Goal: Task Accomplishment & Management: Use online tool/utility

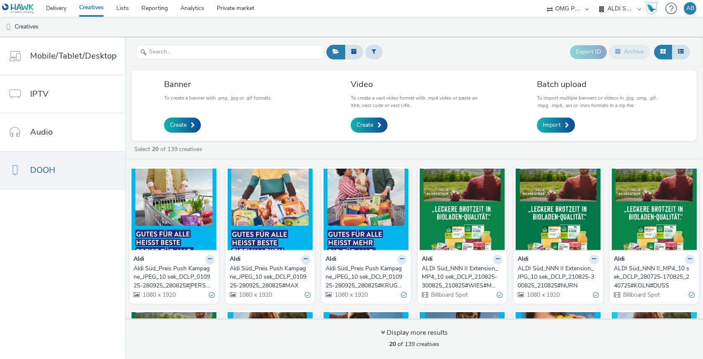
select select "6a9f09a4-7b7b-40b3-8e71-12b2a2313ff3"
click at [621, 11] on select "A. Nattermann (OMG I+A) Aldi Nord (OMG I+A) ALDI Süd (OMG I+A) Audi Berlin (OMG…" at bounding box center [620, 8] width 50 height 17
select select "491a0746-e20e-4106-832b-22d0456ef05d"
click at [595, 0] on select "A. Nattermann (OMG I+A) Aldi Nord (OMG I+A) ALDI Süd (OMG I+A) Audi Berlin (OMG…" at bounding box center [620, 8] width 50 height 17
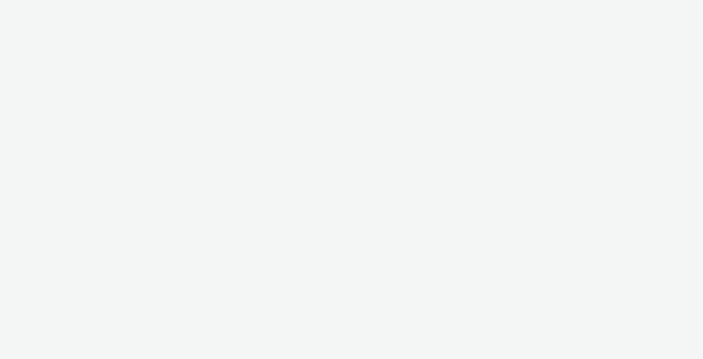
select select "491a0746-e20e-4106-832b-22d0456ef05d"
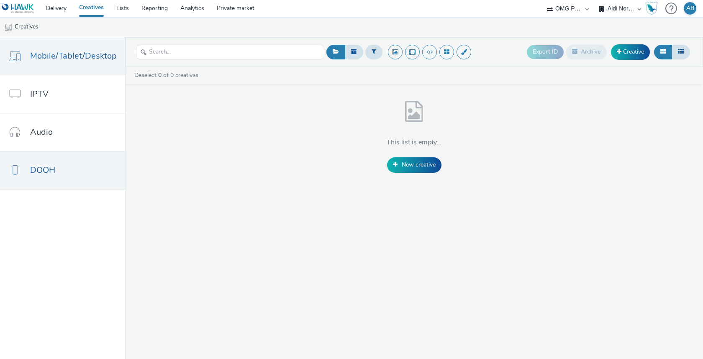
click at [60, 165] on link "DOOH" at bounding box center [62, 171] width 125 height 38
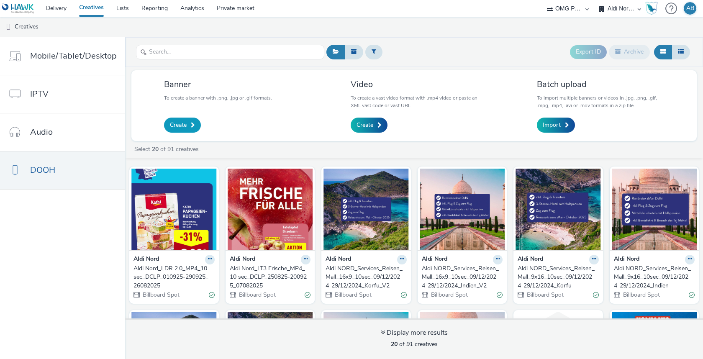
click at [178, 125] on span "Create" at bounding box center [178, 125] width 17 height 8
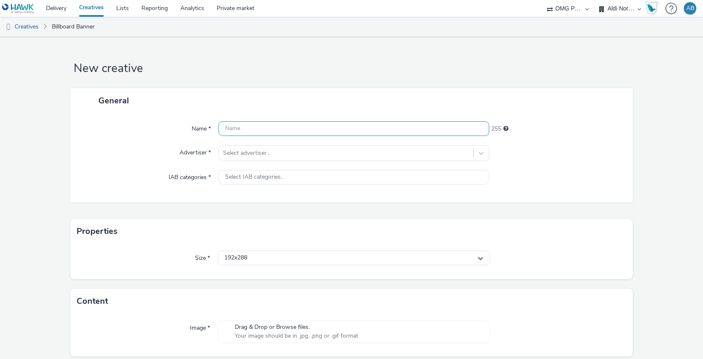
click at [282, 133] on input "text" at bounding box center [354, 128] width 271 height 15
click at [34, 26] on link "Creatives" at bounding box center [21, 27] width 43 height 20
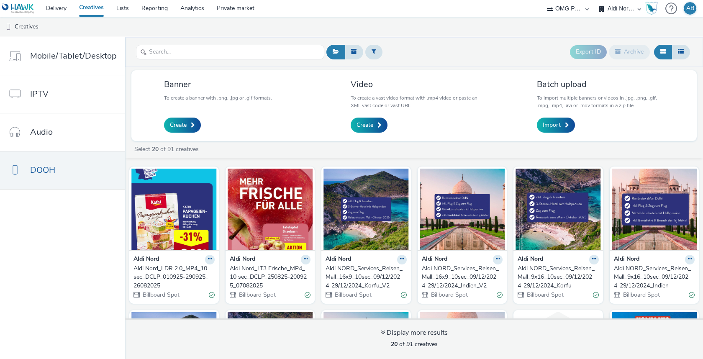
click at [284, 266] on div "Aldi Nord_LT3 Frische_MP4_10 sec_DCLP_250825-200925_07082025" at bounding box center [269, 278] width 78 height 26
click at [192, 124] on span at bounding box center [193, 125] width 4 height 6
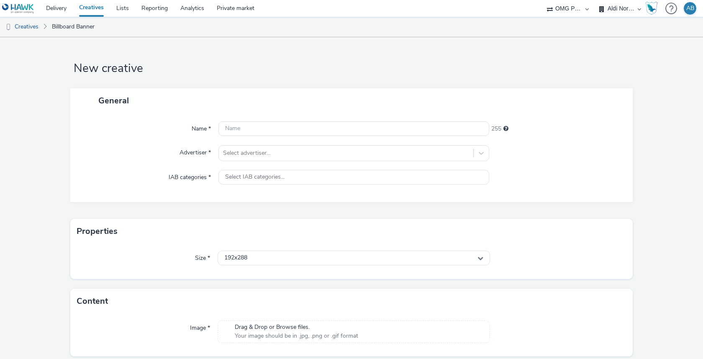
click at [262, 120] on div "Name * 255 Advertiser * Select advertiser... IAB categories * Select IAB catego…" at bounding box center [351, 157] width 563 height 89
click at [260, 126] on input "text" at bounding box center [354, 128] width 271 height 15
paste input "Aldi Nord_LT3 Frische_MP4_10 sec_DCLP_250825-200925_07082025"
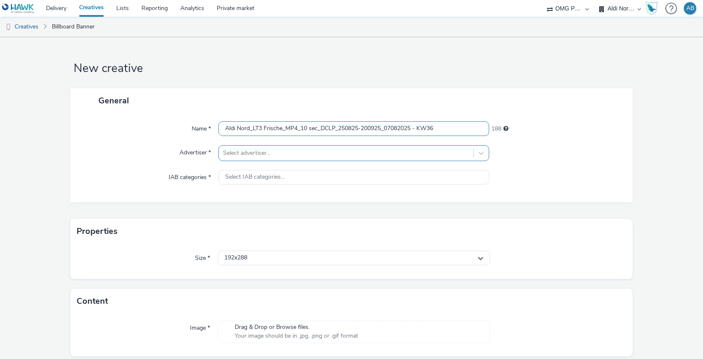
type input "Aldi Nord_LT3 Frische_MP4_10 sec_DCLP_250825-200925_07082025 - KW36"
click at [356, 154] on div at bounding box center [346, 153] width 246 height 10
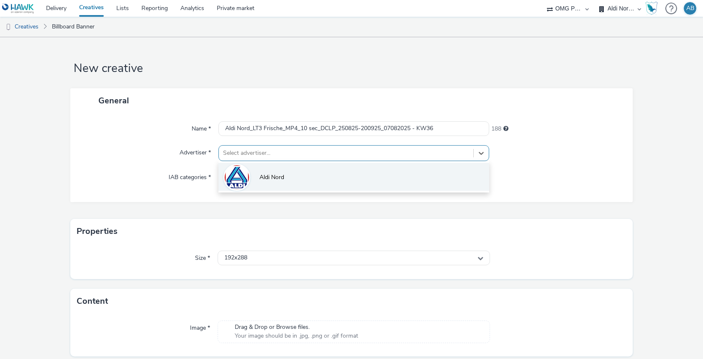
click at [337, 180] on li "Aldi Nord" at bounding box center [354, 177] width 271 height 28
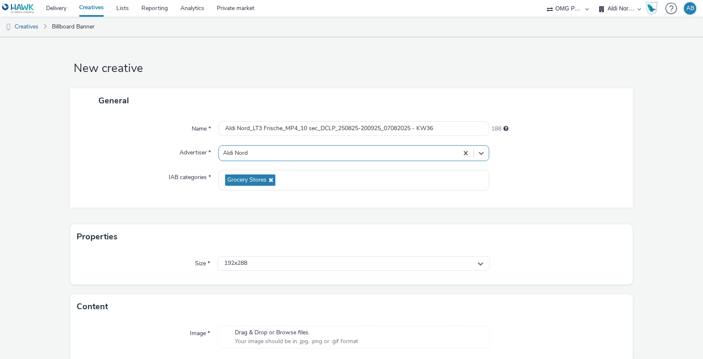
scroll to position [33, 0]
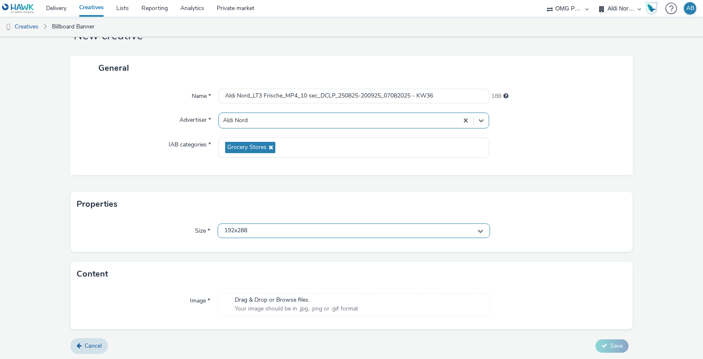
click at [313, 234] on div "192x288" at bounding box center [354, 231] width 273 height 15
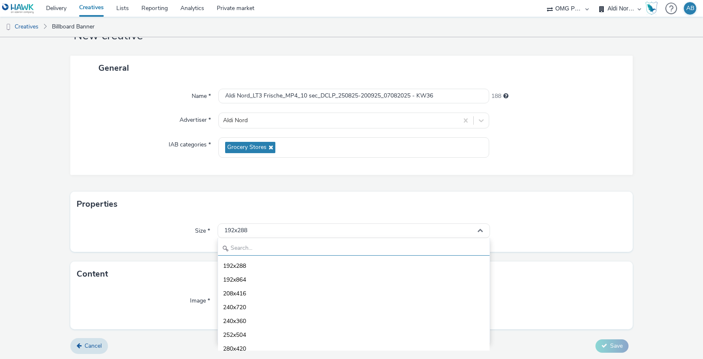
click at [307, 241] on input "text" at bounding box center [354, 248] width 272 height 15
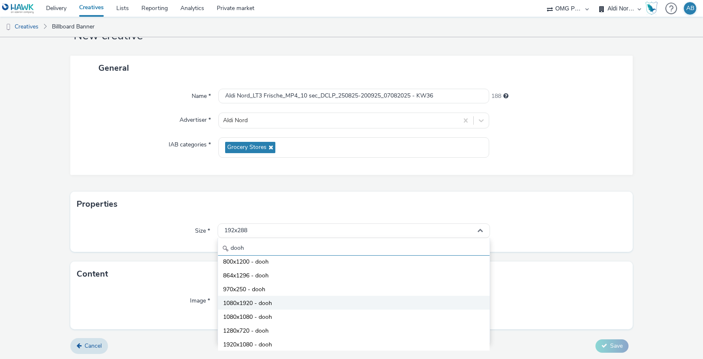
type input "dooh"
click at [301, 299] on li "1080x1920 - dooh" at bounding box center [354, 303] width 272 height 14
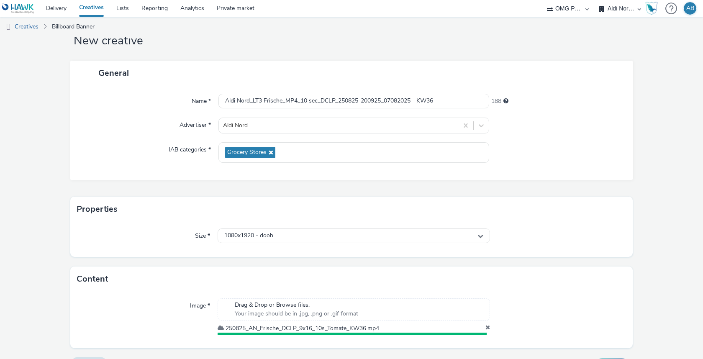
scroll to position [47, 0]
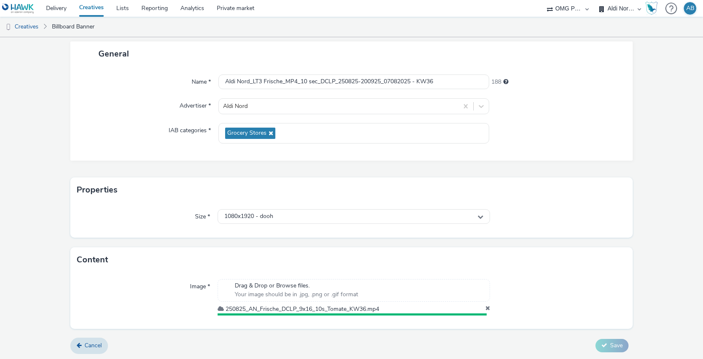
click at [350, 239] on form "New creative General Name * Aldi Nord_LT3 Frische_MP4_10 sec_DCLP_250825-200925…" at bounding box center [351, 175] width 703 height 370
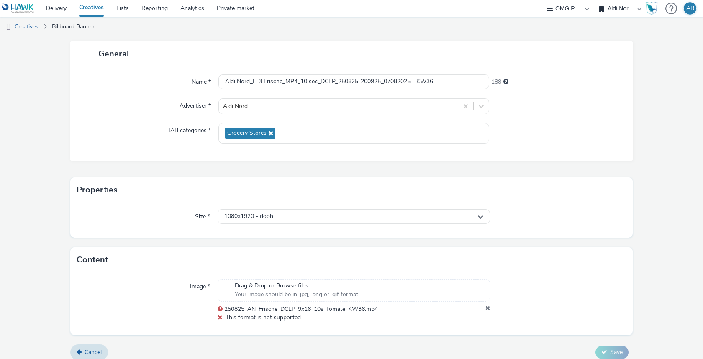
click at [354, 240] on form "New creative General Name * Aldi Nord_LT3 Frische_MP4_10 sec_DCLP_250825-200925…" at bounding box center [351, 178] width 703 height 376
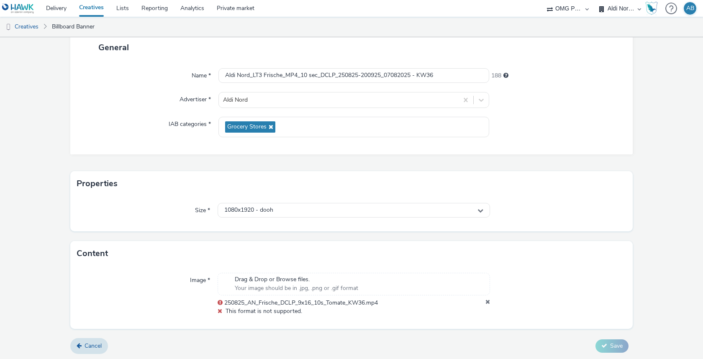
click at [488, 301] on icon at bounding box center [488, 303] width 5 height 8
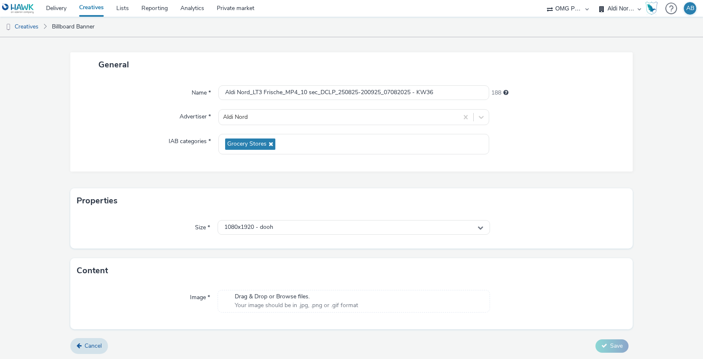
scroll to position [0, 0]
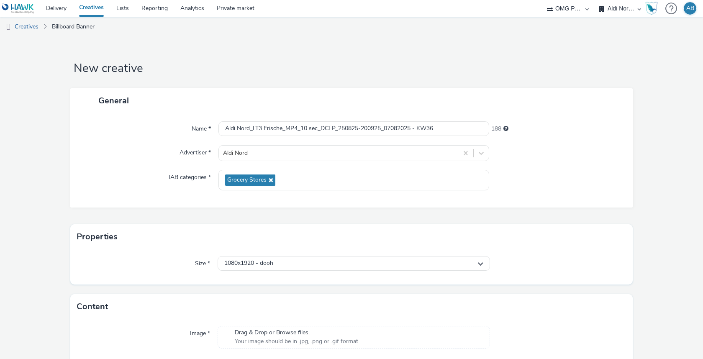
click at [31, 29] on link "Creatives" at bounding box center [21, 27] width 43 height 20
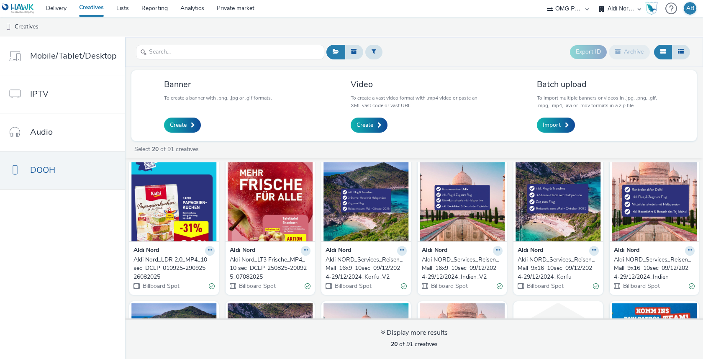
scroll to position [13, 0]
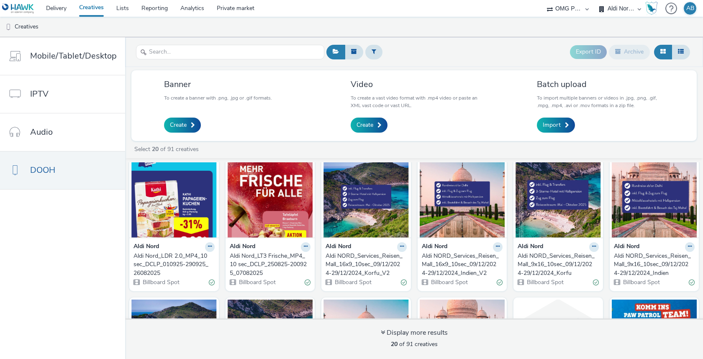
click at [267, 261] on div "Aldi Nord_LT3 Frische_MP4_10 sec_DCLP_250825-200925_07082025" at bounding box center [269, 265] width 78 height 26
click at [382, 123] on link "Create" at bounding box center [369, 125] width 37 height 15
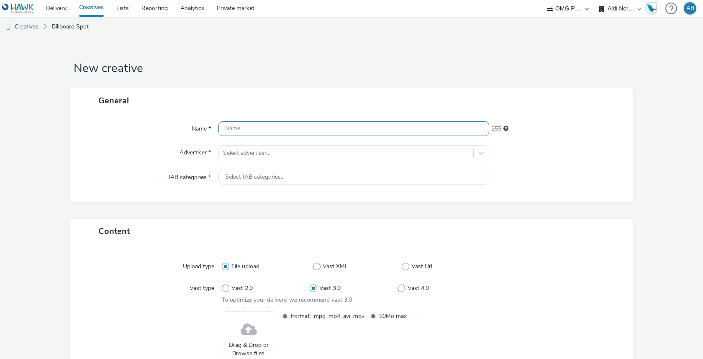
click at [301, 131] on input "text" at bounding box center [354, 128] width 271 height 15
paste input "Aldi Nord_LT3 Frische_MP4_10 sec_DCLP_250825-200925_07082025"
click at [394, 126] on input "Aldi Nord_LT3 Frische_MP4_10 sec_DCLP_250825-200925_07082025 - KW36" at bounding box center [354, 128] width 271 height 15
type input "Aldi Nord_LT3 Frische_MP4_10 sec_DCLP_250825-200925_29082025 - KW36"
click at [536, 156] on div at bounding box center [558, 153] width 136 height 16
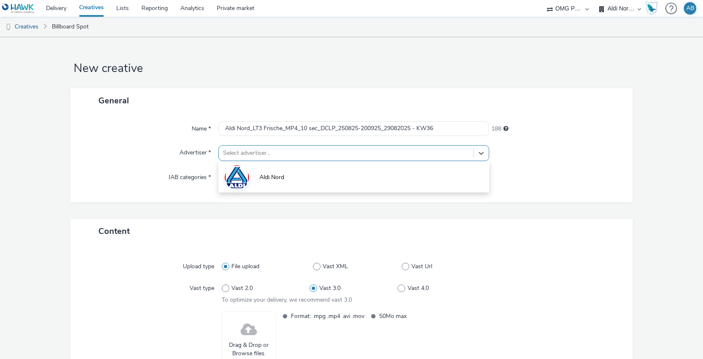
click at [354, 155] on div at bounding box center [346, 153] width 246 height 10
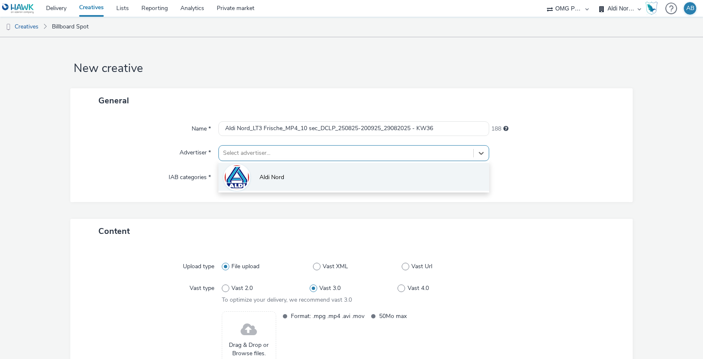
click at [347, 172] on li "Aldi Nord" at bounding box center [354, 177] width 271 height 28
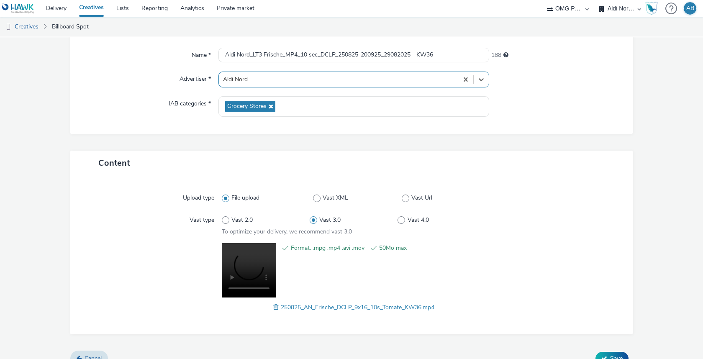
scroll to position [86, 0]
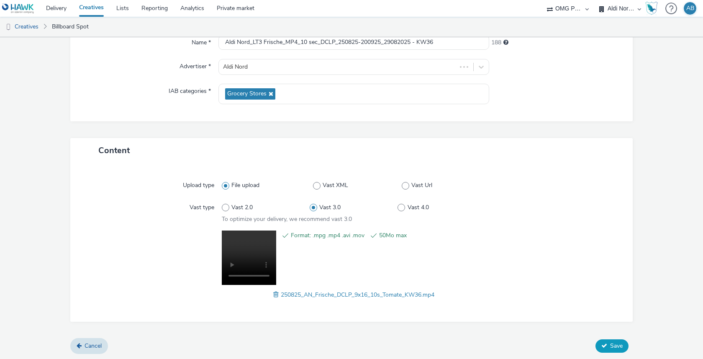
click at [612, 345] on span "Save" at bounding box center [617, 346] width 13 height 8
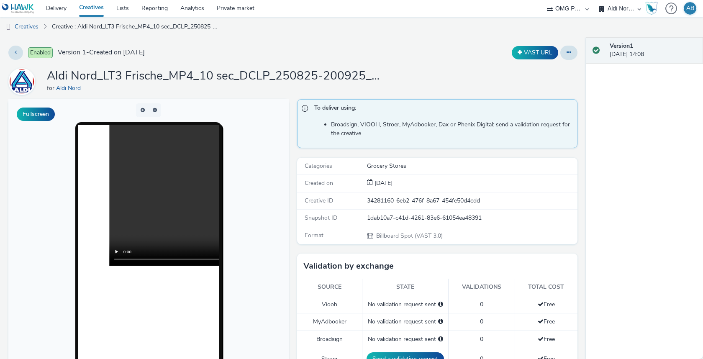
click at [378, 87] on div "for Aldi Nord" at bounding box center [214, 88] width 335 height 8
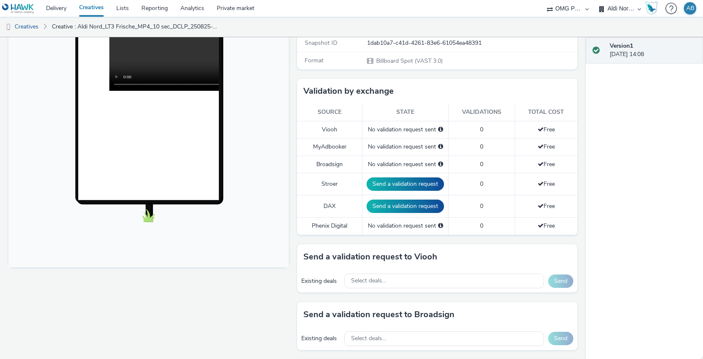
scroll to position [184, 0]
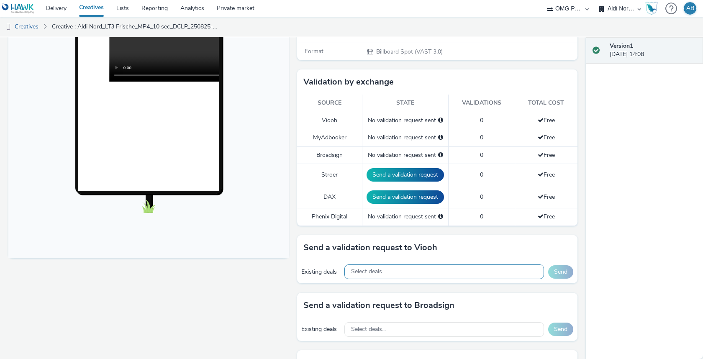
click at [381, 268] on span "Select deals..." at bounding box center [368, 271] width 35 height 7
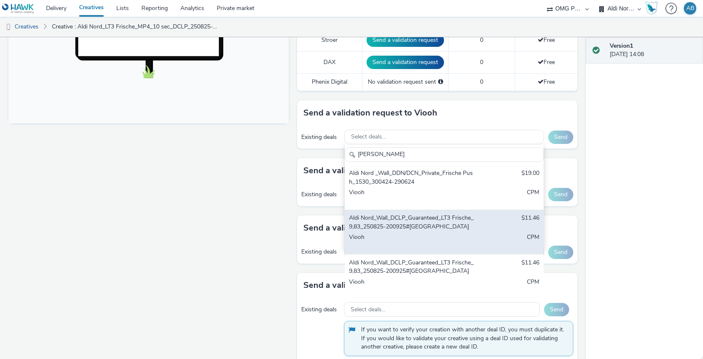
scroll to position [21, 0]
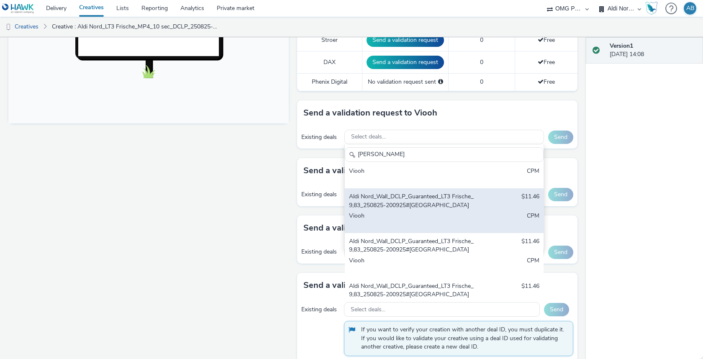
type input "frische"
click at [441, 212] on div "Viooh" at bounding box center [412, 220] width 126 height 17
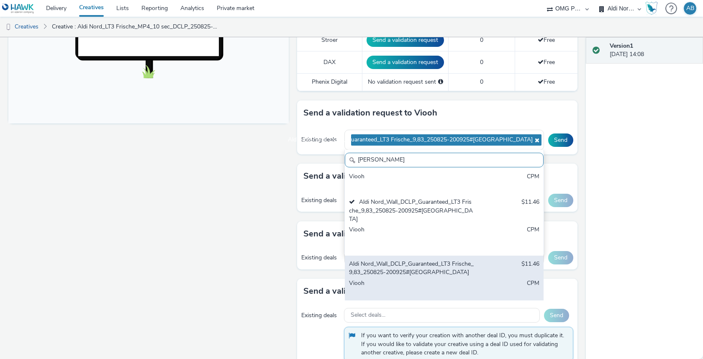
click at [437, 260] on div "Aldi Nord_Wall_DCLP_Guaranteed_LT3 Frische_9,83_250825-200925#Bremen" at bounding box center [412, 268] width 126 height 17
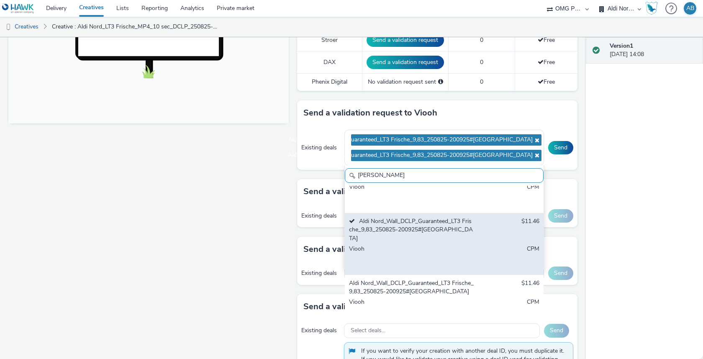
click at [437, 279] on div "Aldi Nord_Wall_DCLP_Guaranteed_LT3 Frische_9,83_250825-200925#Dortmund" at bounding box center [412, 287] width 126 height 17
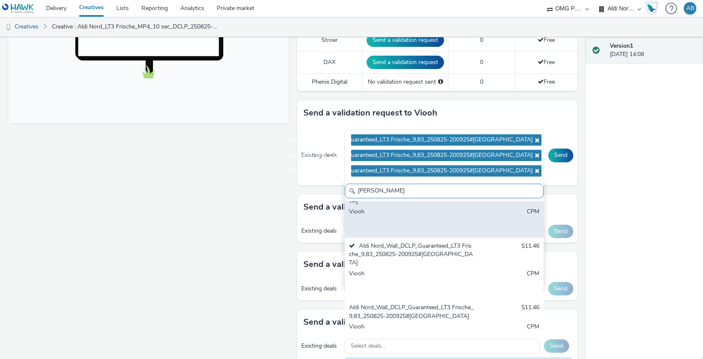
scroll to position [133, 0]
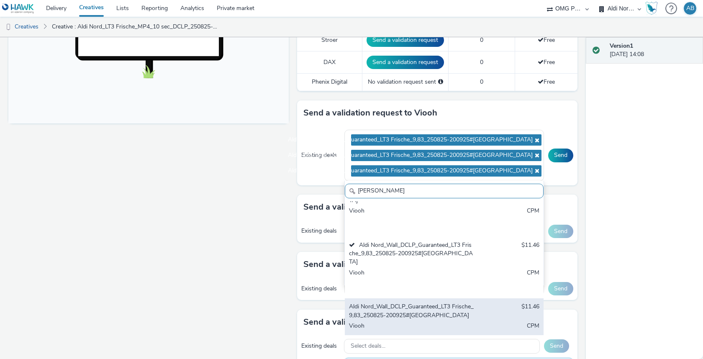
click at [435, 322] on div "Viooh" at bounding box center [412, 330] width 126 height 17
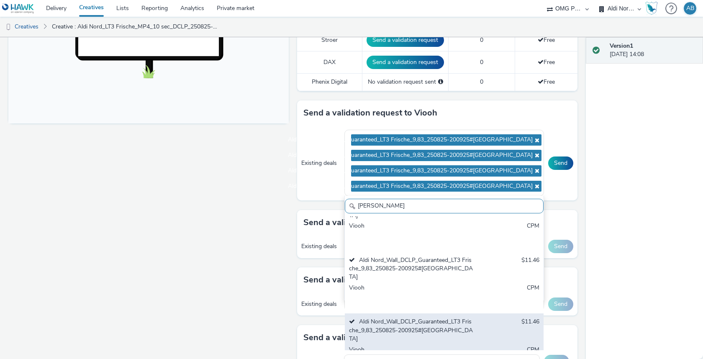
scroll to position [134, 0]
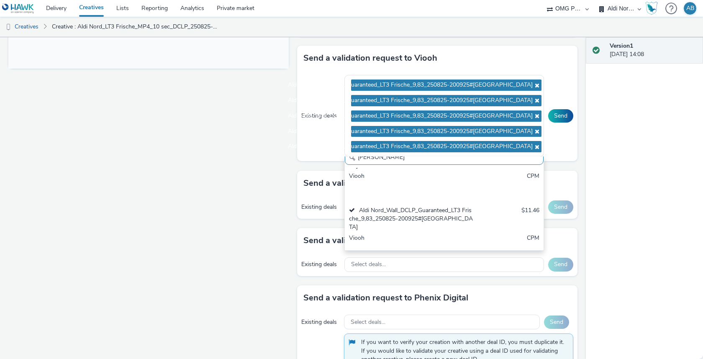
click at [611, 202] on div "Version 1 29 August 2025, 14:08" at bounding box center [644, 198] width 117 height 322
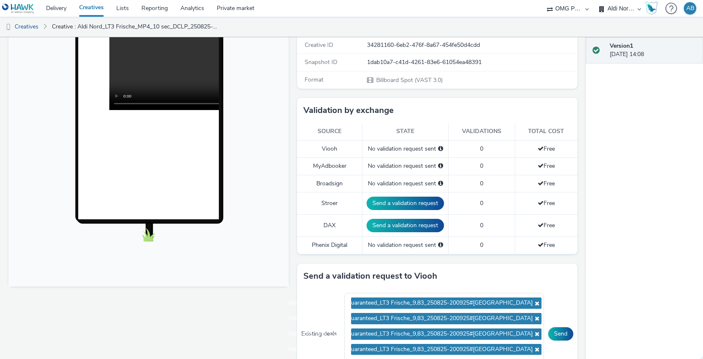
scroll to position [161, 0]
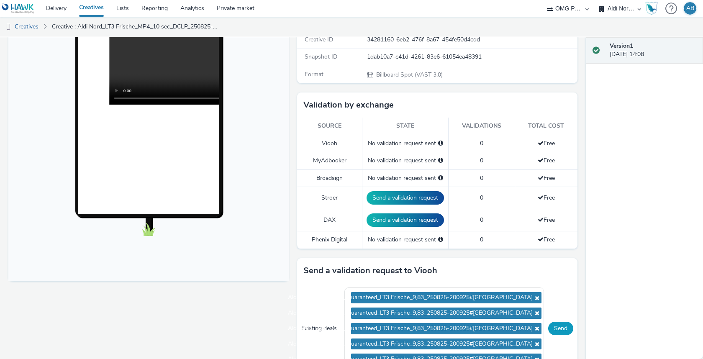
click at [561, 327] on button "Send" at bounding box center [561, 328] width 25 height 13
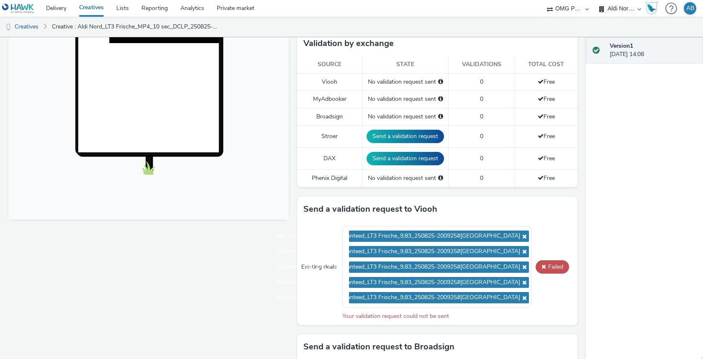
scroll to position [254, 0]
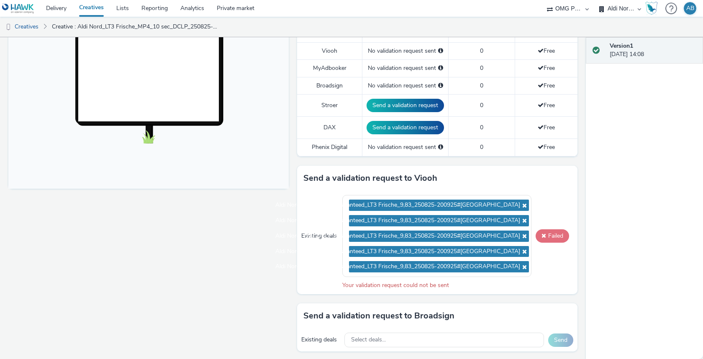
click at [552, 233] on button "Failed" at bounding box center [552, 235] width 33 height 13
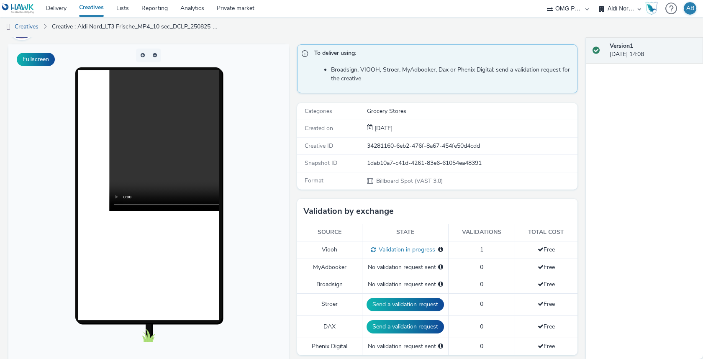
scroll to position [0, 0]
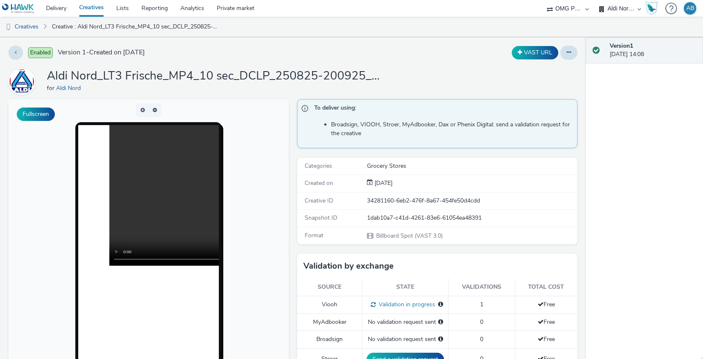
click at [255, 77] on h1 "Aldi Nord_LT3 Frische_MP4_10 sec_DCLP_250825-200925_29082025 - KW36" at bounding box center [214, 76] width 335 height 16
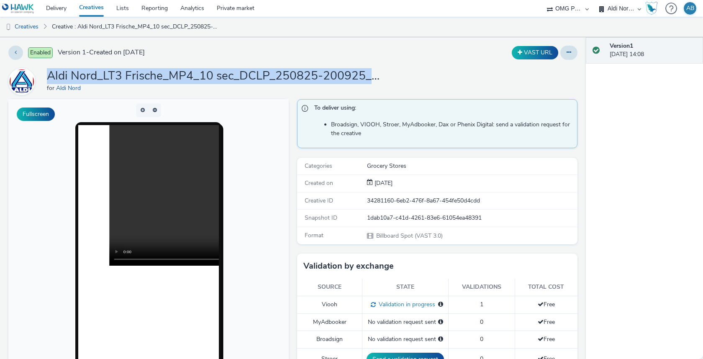
click at [255, 77] on h1 "Aldi Nord_LT3 Frische_MP4_10 sec_DCLP_250825-200925_29082025 - KW36" at bounding box center [214, 76] width 335 height 16
copy h1 "Aldi Nord_LT3 Frische_MP4_10 sec_DCLP_250825-200925_29082025 - KW36"
click at [571, 53] on icon at bounding box center [569, 52] width 5 height 6
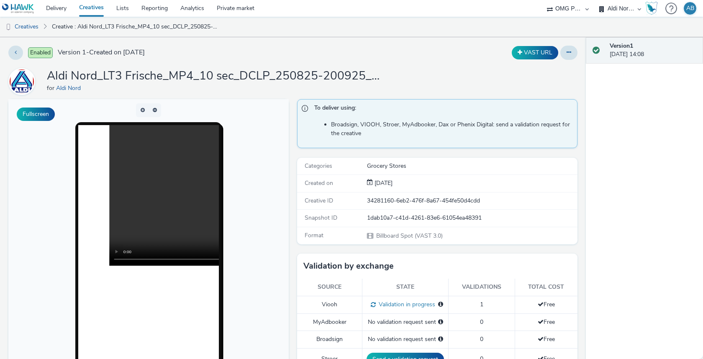
click at [39, 53] on span "Enabled" at bounding box center [40, 52] width 25 height 11
click at [568, 49] on icon at bounding box center [569, 52] width 5 height 6
click at [351, 58] on div "VAST URL Edit Duplicate Copy ID Archive" at bounding box center [464, 53] width 228 height 14
click at [72, 24] on link "Creative : Aldi Nord_LT3 Frische_MP4_10 sec_DCLP_250825-200925_29082025 - KW36" at bounding box center [136, 27] width 176 height 20
click at [33, 31] on link "Creatives" at bounding box center [21, 27] width 43 height 20
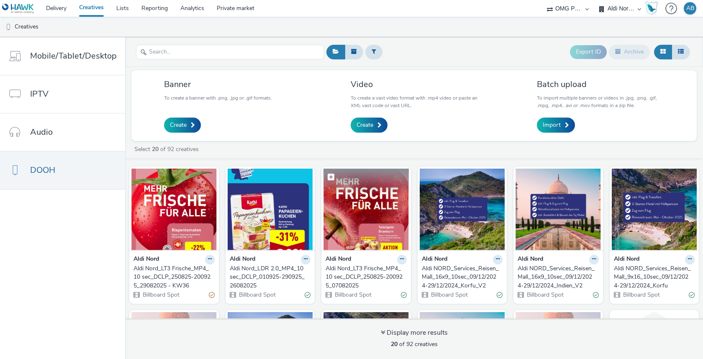
scroll to position [19, 0]
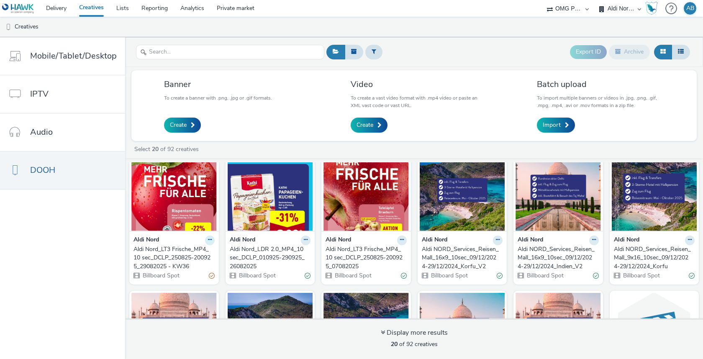
click at [209, 237] on icon at bounding box center [210, 239] width 4 height 5
click at [308, 131] on div "Banner To create a banner with .png, .jpg or .gif formats. Create Video To crea…" at bounding box center [414, 105] width 566 height 71
click at [508, 48] on div "Export ID Archive" at bounding box center [509, 52] width 368 height 21
click at [173, 199] on img at bounding box center [173, 190] width 85 height 82
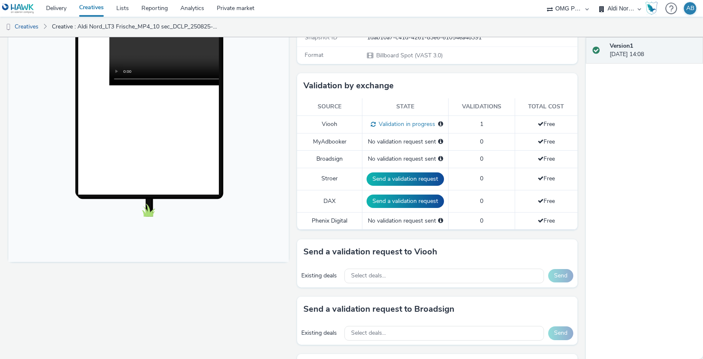
scroll to position [179, 0]
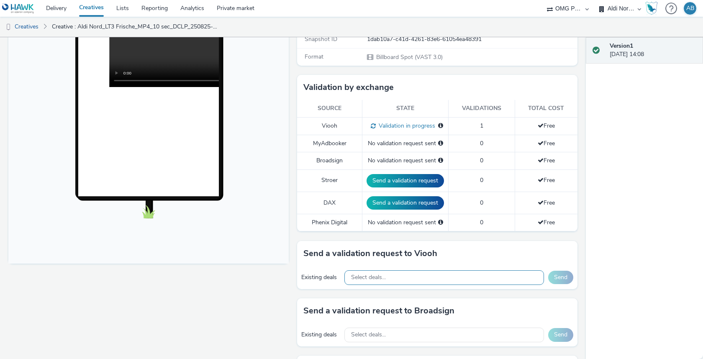
click at [381, 274] on span "Select deals..." at bounding box center [368, 277] width 35 height 7
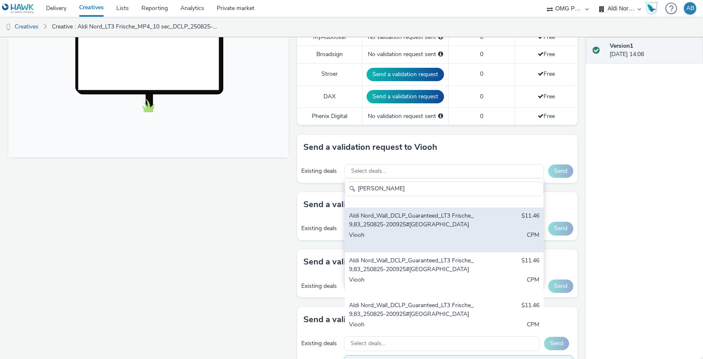
scroll to position [0, 0]
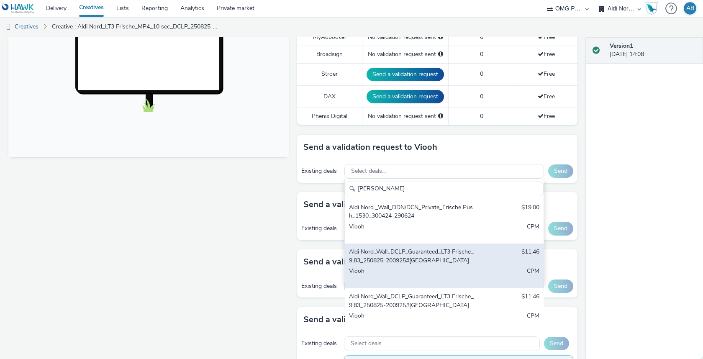
type input "frische"
click at [418, 264] on div "Aldi Nord_Wall_DCLP_Guaranteed_LT3 Frische_9,83_250825-200925#Dresden $11.46 Vi…" at bounding box center [444, 266] width 199 height 45
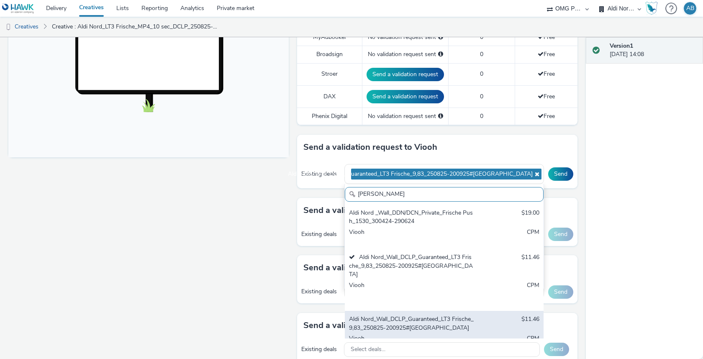
click at [415, 315] on div "Aldi Nord_Wall_DCLP_Guaranteed_LT3 Frische_9,83_250825-200925#Bremen" at bounding box center [412, 323] width 126 height 17
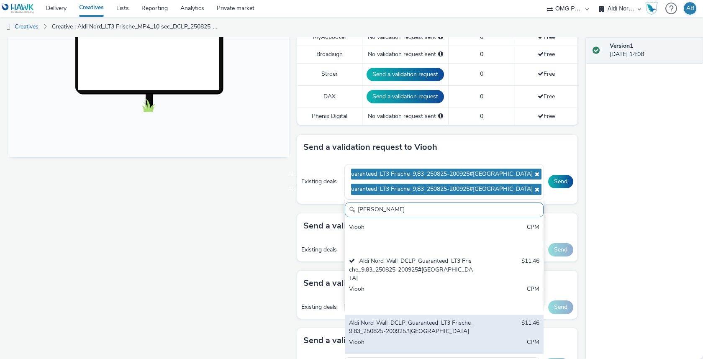
click at [420, 319] on div "Aldi Nord_Wall_DCLP_Guaranteed_LT3 Frische_9,83_250825-200925#Dortmund" at bounding box center [412, 327] width 126 height 17
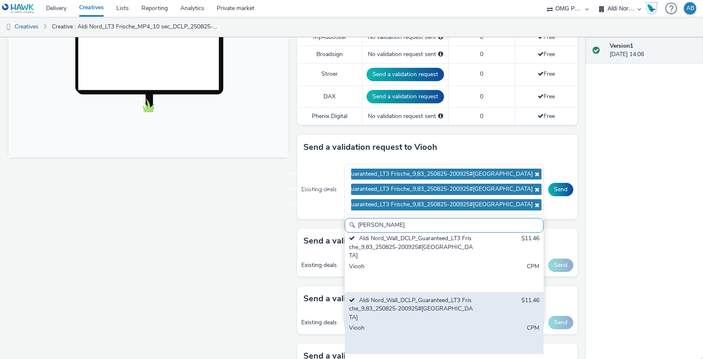
scroll to position [134, 0]
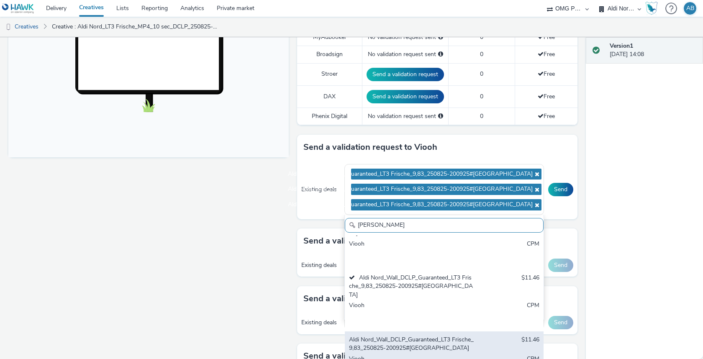
click at [418, 332] on div "Aldi Nord_Wall_DCLP_Guaranteed_LT3 Frische_9,83_250825-200925#Hamburg $11.46 Vi…" at bounding box center [444, 354] width 199 height 45
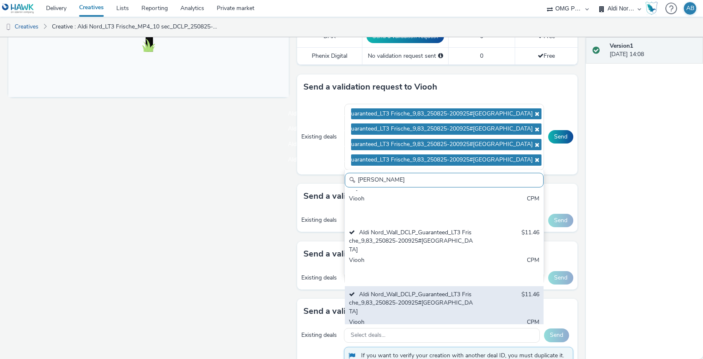
scroll to position [348, 0]
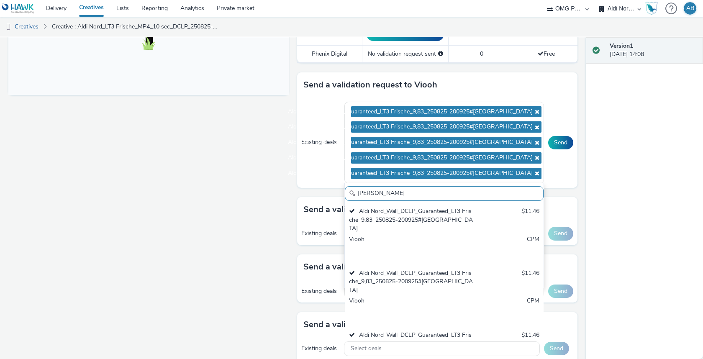
scroll to position [134, 0]
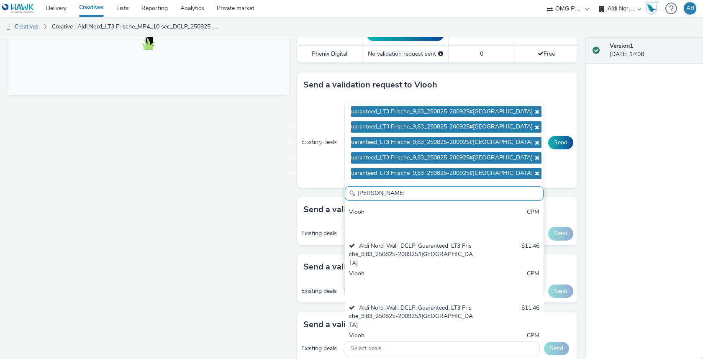
click at [276, 230] on div "Fullscreen" at bounding box center [150, 147] width 285 height 791
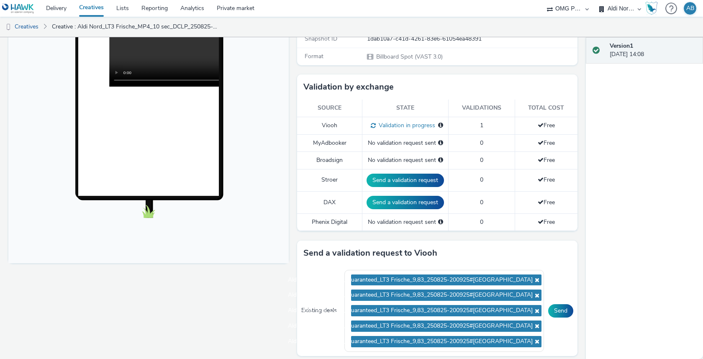
scroll to position [183, 0]
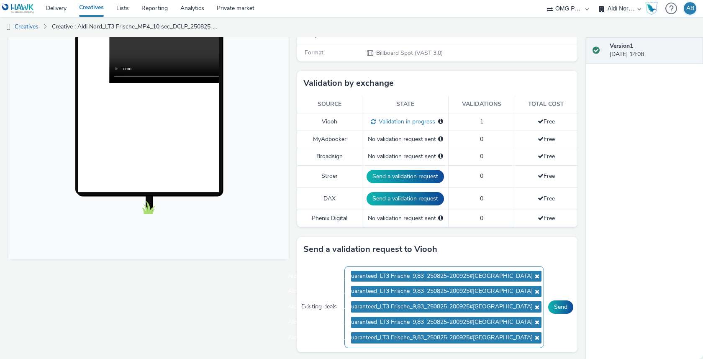
click at [537, 273] on icon at bounding box center [536, 276] width 7 height 6
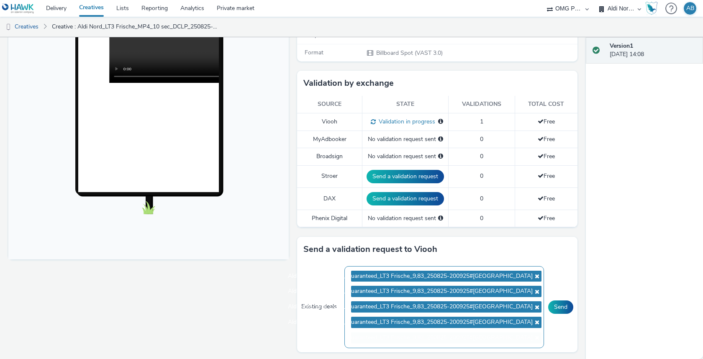
click at [537, 273] on icon at bounding box center [536, 276] width 7 height 6
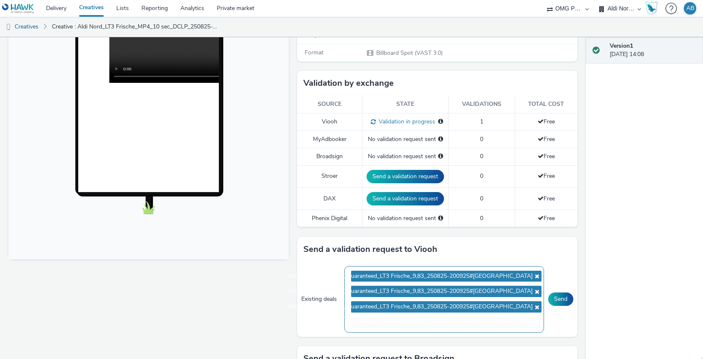
click at [537, 273] on icon at bounding box center [536, 276] width 7 height 6
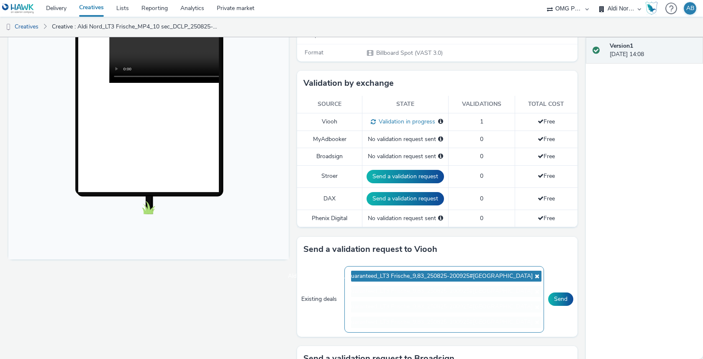
click at [537, 273] on icon at bounding box center [536, 276] width 7 height 6
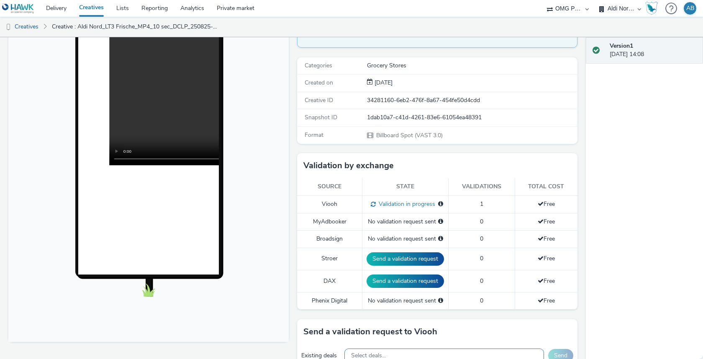
scroll to position [90, 0]
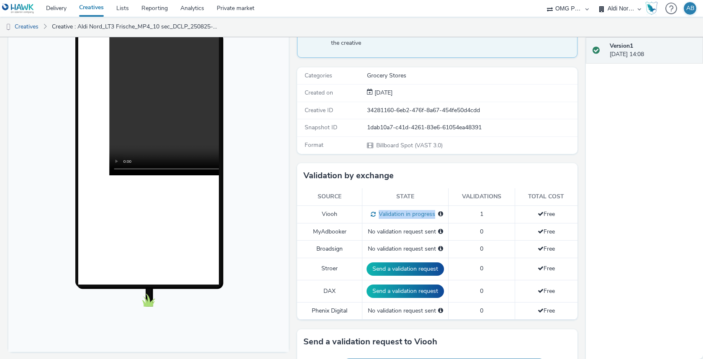
drag, startPoint x: 374, startPoint y: 211, endPoint x: 445, endPoint y: 212, distance: 71.2
click at [445, 212] on td "Validation in progress Validation in progress for: JCDECAUX_DE" at bounding box center [406, 215] width 86 height 18
click at [447, 211] on td "Validation in progress Validation in progress for: JCDECAUX_DE" at bounding box center [406, 215] width 86 height 18
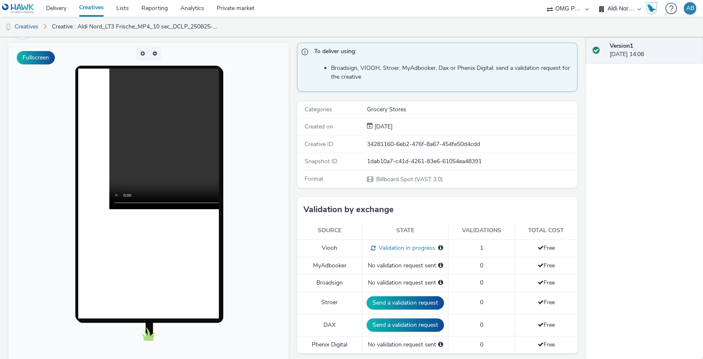
scroll to position [52, 0]
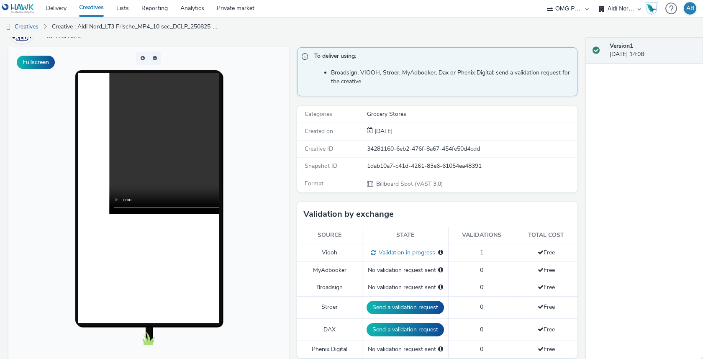
click at [225, 193] on div at bounding box center [149, 198] width 196 height 256
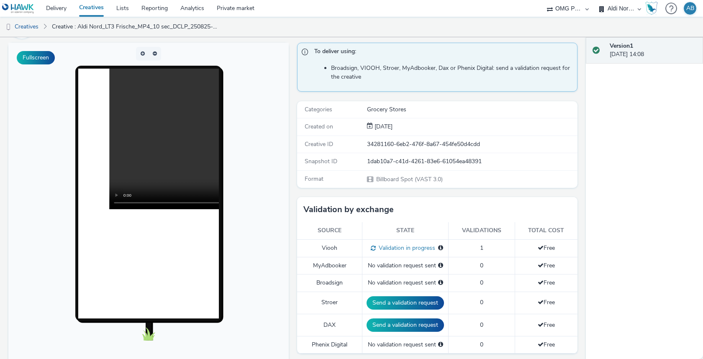
scroll to position [75, 0]
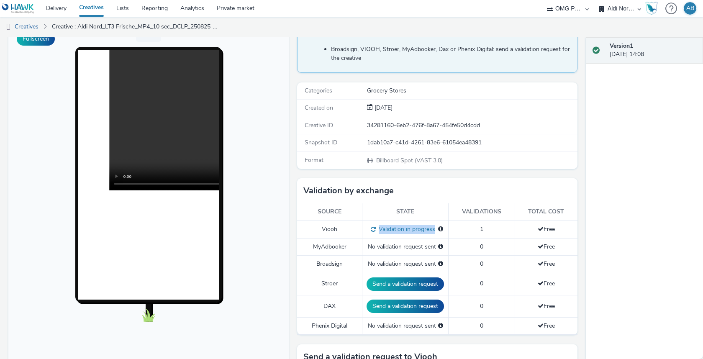
drag, startPoint x: 372, startPoint y: 227, endPoint x: 455, endPoint y: 228, distance: 82.5
click at [456, 228] on tr "Viooh Validation in progress Validation in progress for: JCDECAUX_DE 1 Free" at bounding box center [437, 230] width 281 height 18
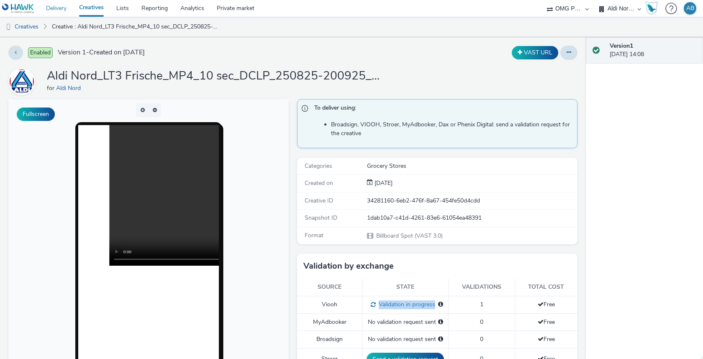
click at [64, 7] on link "Delivery" at bounding box center [56, 8] width 33 height 17
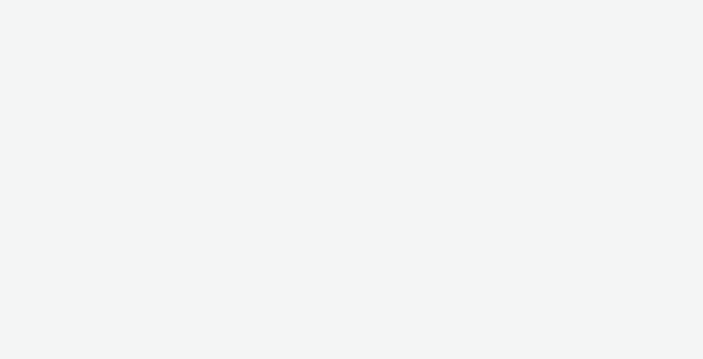
select select "491a0746-e20e-4106-832b-22d0456ef05d"
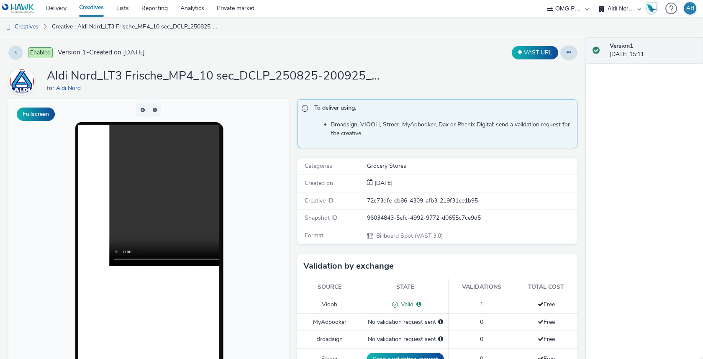
click at [160, 76] on h1 "Aldi Nord_LT3 Frische_MP4_10 sec_DCLP_250825-200925_07082025" at bounding box center [214, 76] width 335 height 16
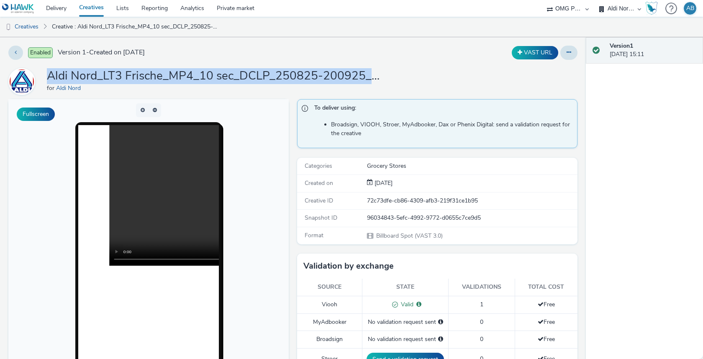
click at [160, 76] on h1 "Aldi Nord_LT3 Frische_MP4_10 sec_DCLP_250825-200925_07082025" at bounding box center [214, 76] width 335 height 16
copy h1 "Aldi Nord_LT3 Frische_MP4_10 sec_DCLP_250825-200925_07082025"
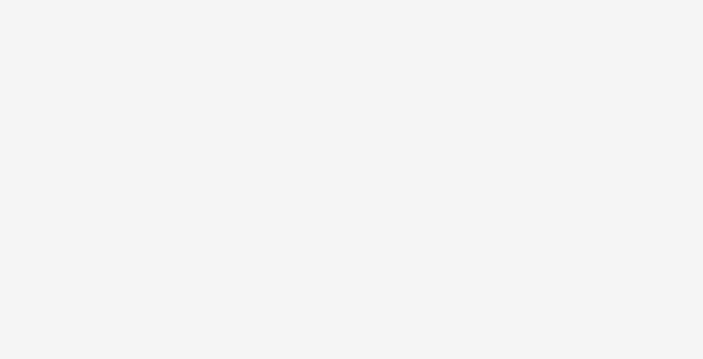
select select "491a0746-e20e-4106-832b-22d0456ef05d"
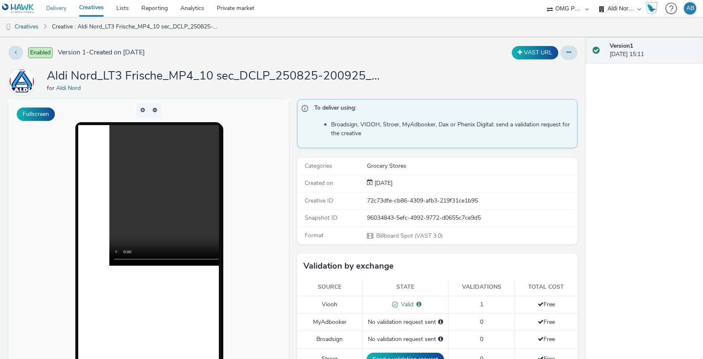
click at [49, 11] on link "Delivery" at bounding box center [56, 8] width 33 height 17
